Goal: Transaction & Acquisition: Purchase product/service

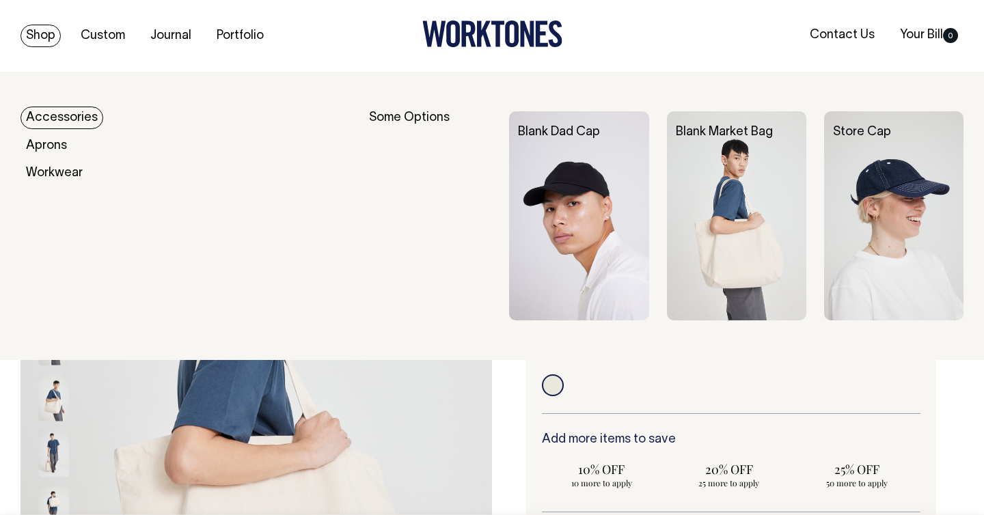
click at [44, 25] on link "Shop" at bounding box center [40, 36] width 40 height 23
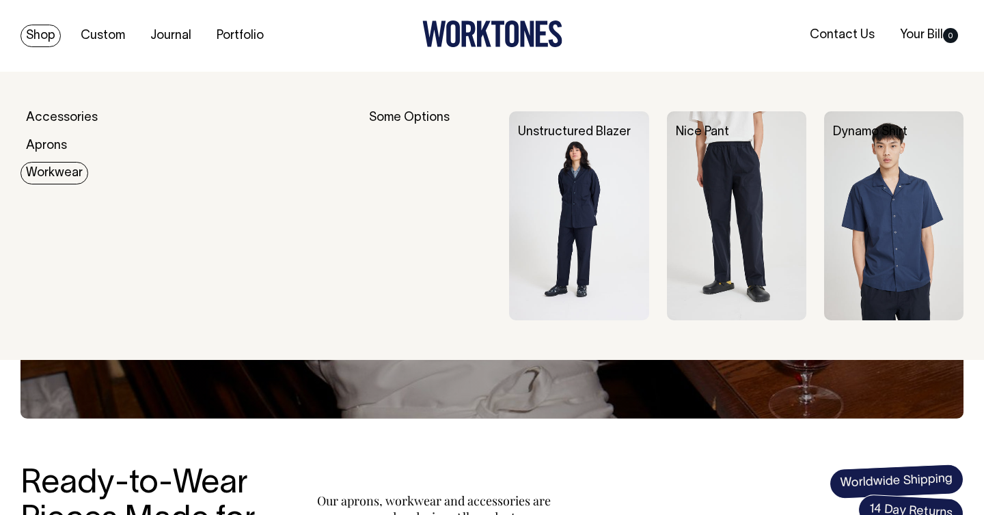
click at [53, 165] on link "Workwear" at bounding box center [54, 173] width 68 height 23
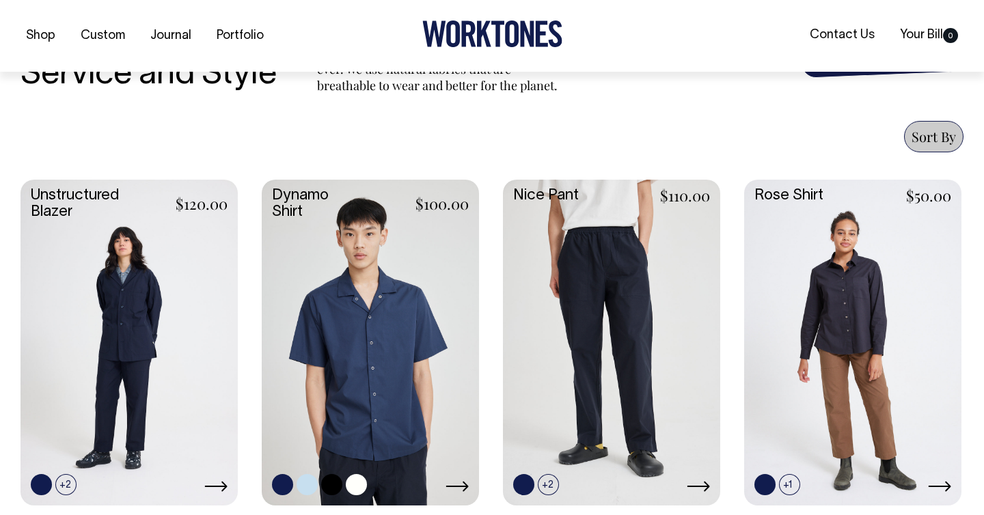
click at [380, 324] on link at bounding box center [370, 341] width 217 height 323
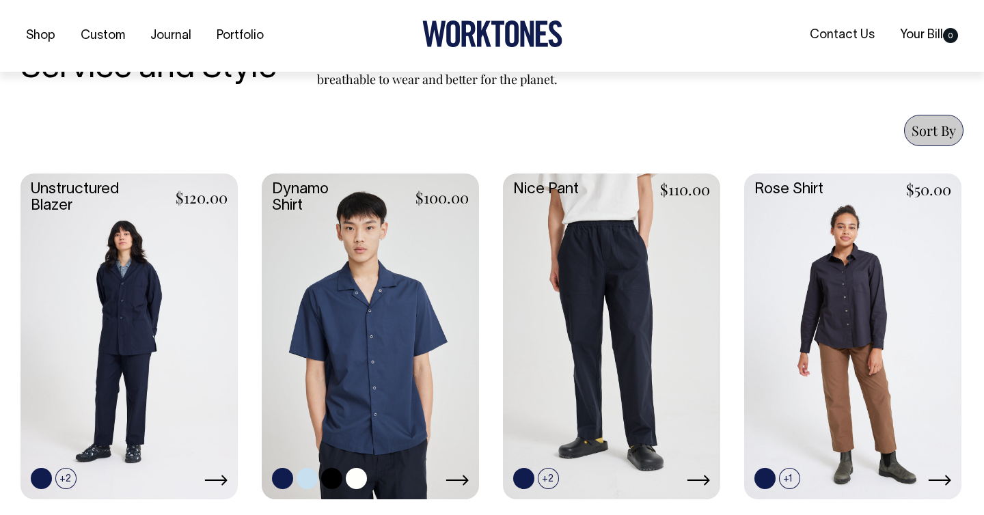
scroll to position [488, 0]
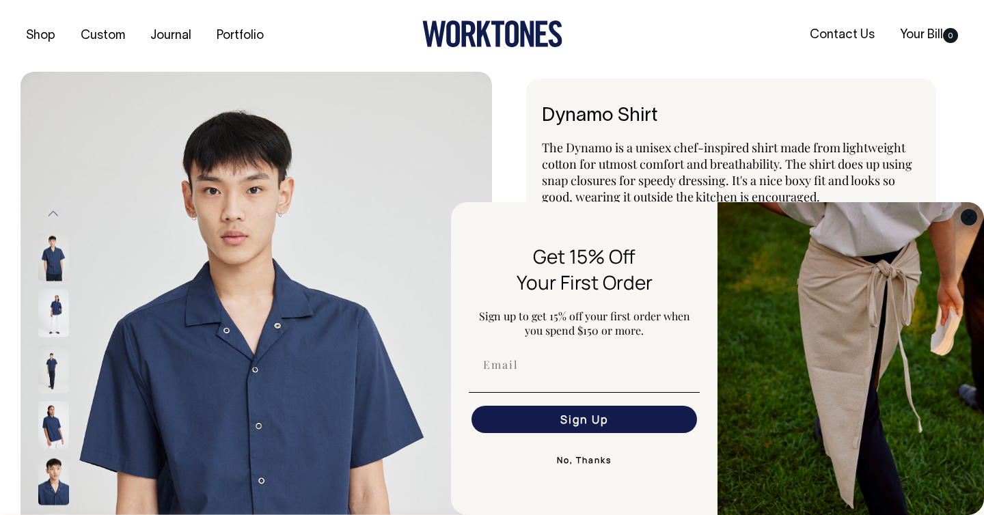
click at [961, 217] on circle "Close dialog" at bounding box center [969, 217] width 16 height 16
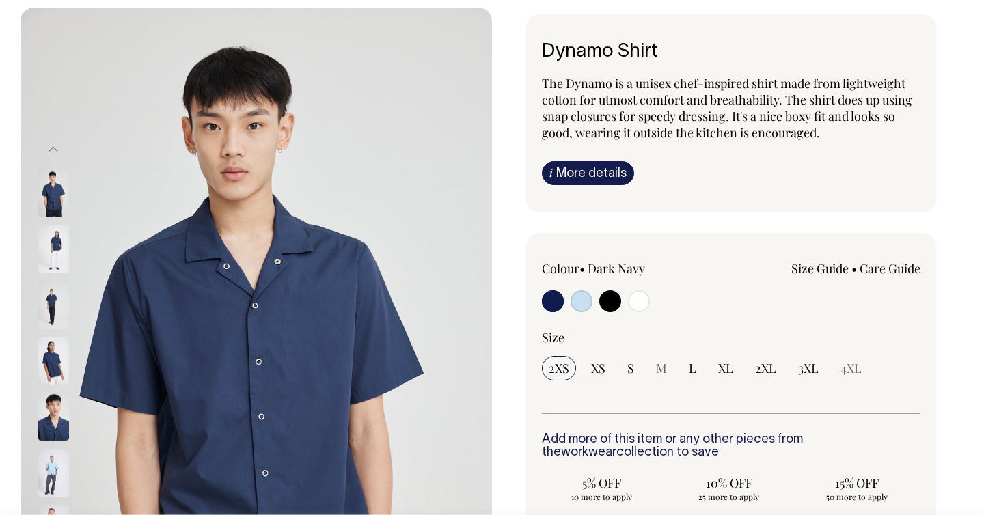
scroll to position [64, 0]
